Goal: Register for event/course

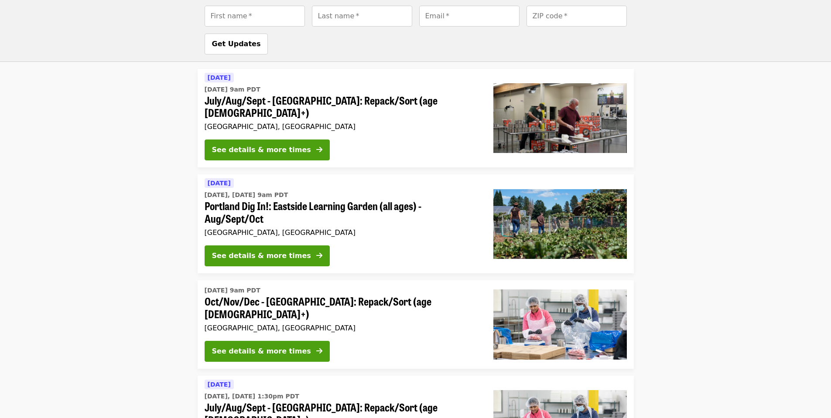
scroll to position [435, 0]
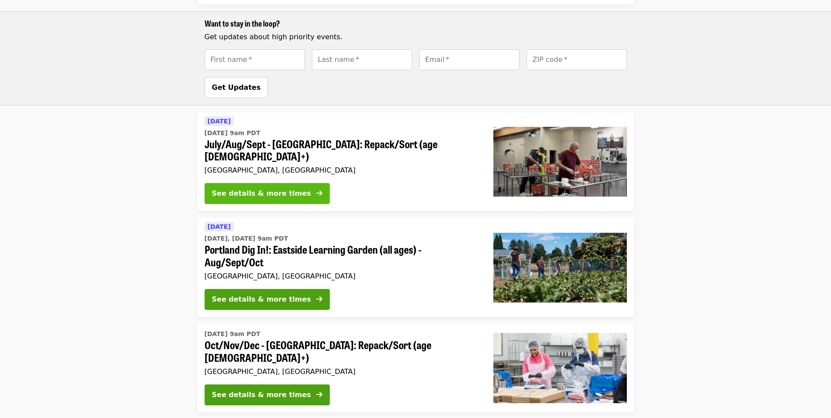
click at [239, 188] on div "See details & more times" at bounding box center [261, 193] width 99 height 10
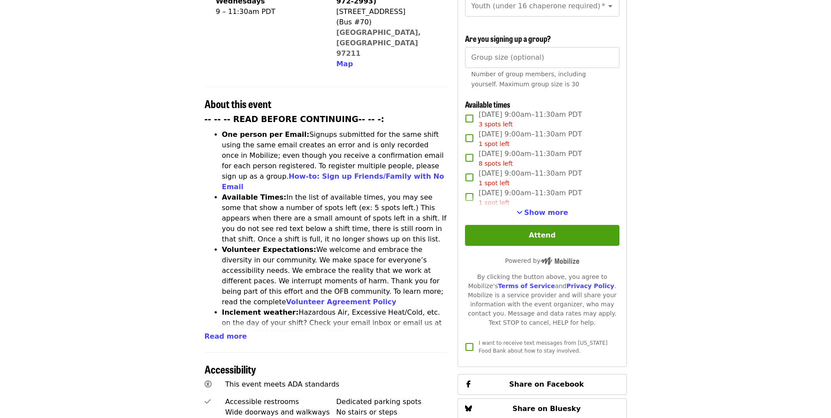
scroll to position [262, 0]
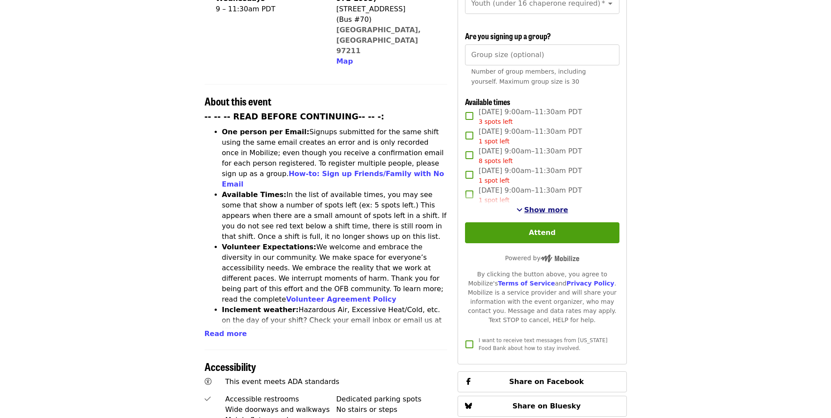
click at [522, 208] on span "See more timeslots" at bounding box center [519, 209] width 6 height 7
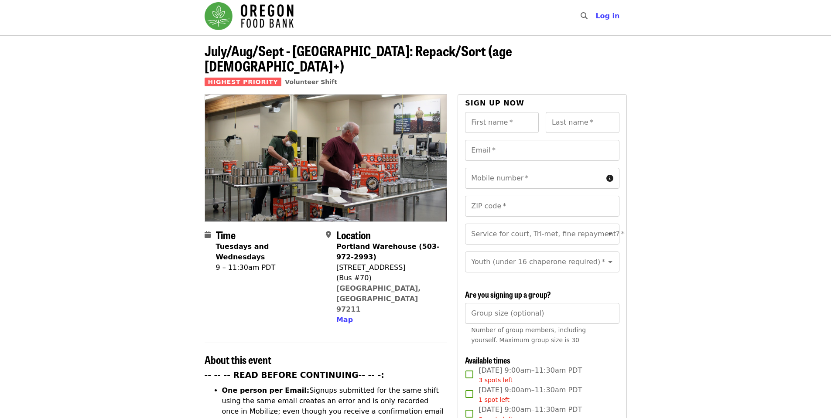
scroll to position [0, 0]
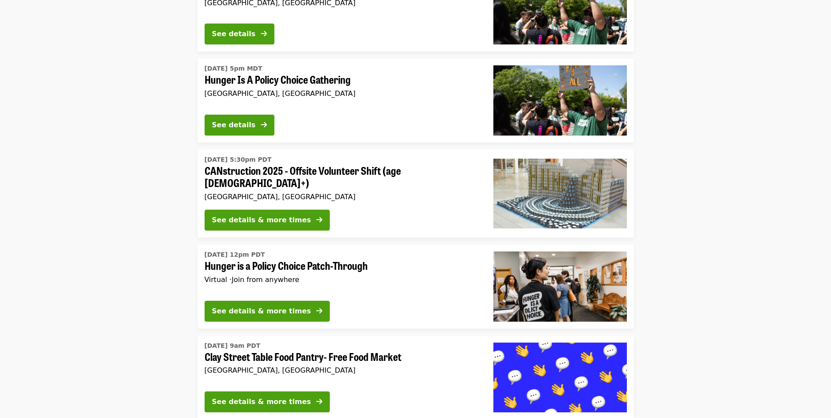
scroll to position [2181, 0]
